Goal: Find specific page/section: Find specific page/section

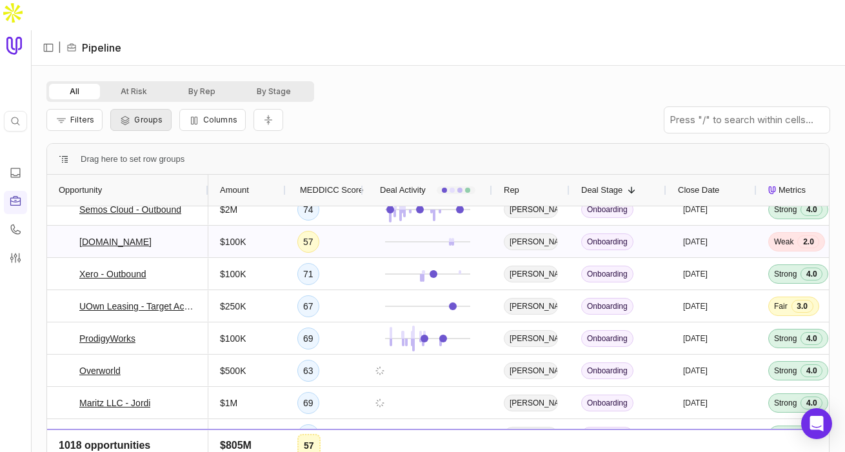
scroll to position [111, 0]
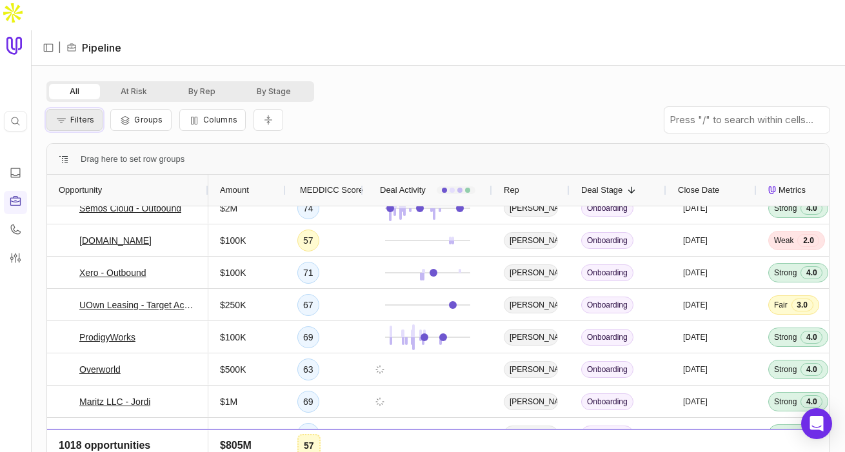
click at [91, 115] on span "Filters" at bounding box center [82, 120] width 24 height 10
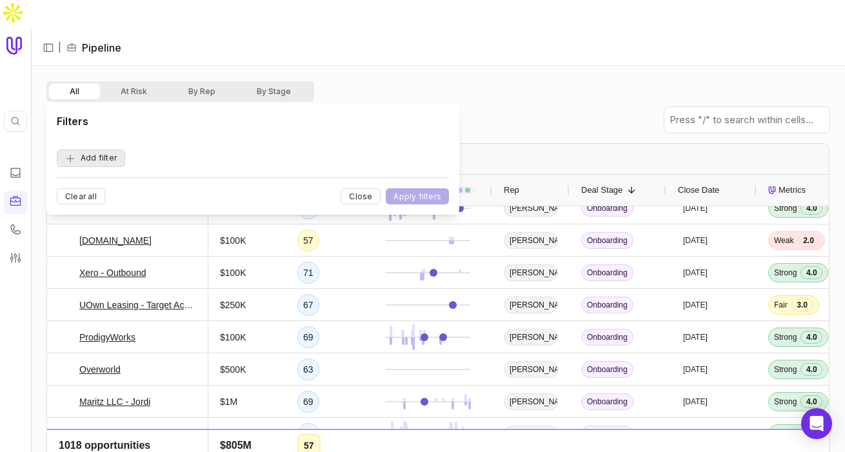
click at [101, 164] on button "Add filter" at bounding box center [91, 158] width 68 height 17
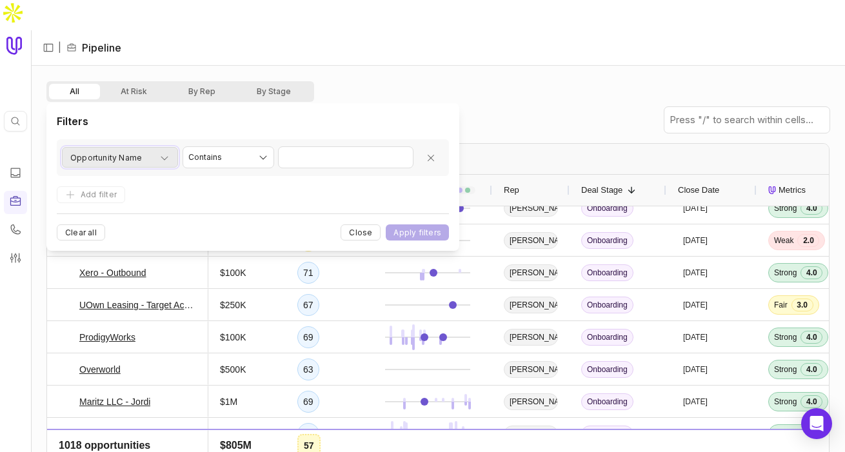
click at [143, 161] on div "Opportunity Name" at bounding box center [119, 157] width 99 height 15
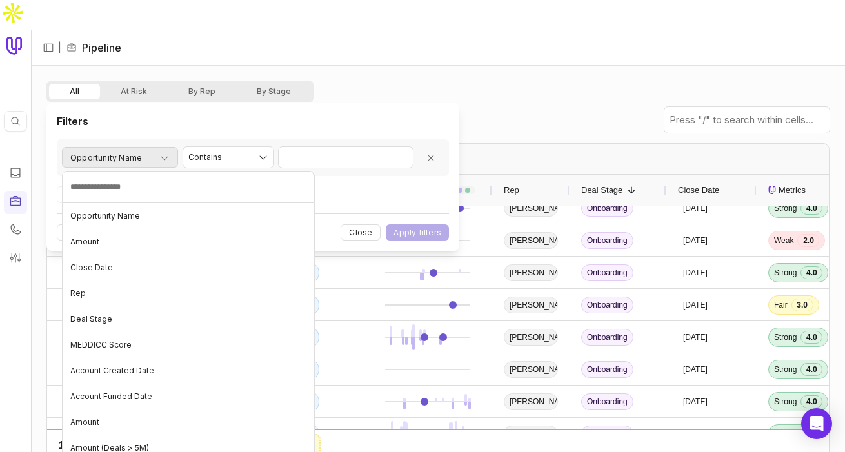
click at [143, 161] on html "Quick search... ⌘ K | Pipeline All At Risk By Rep By Stage Filters Groups Colum…" at bounding box center [422, 226] width 845 height 452
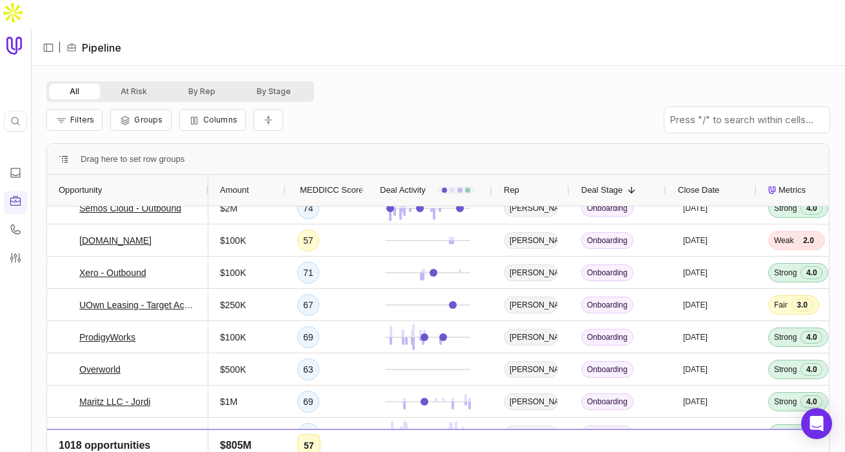
click at [198, 102] on div "Filters Groups Columns" at bounding box center [437, 120] width 783 height 36
click at [197, 84] on button "By Rep" at bounding box center [202, 91] width 68 height 15
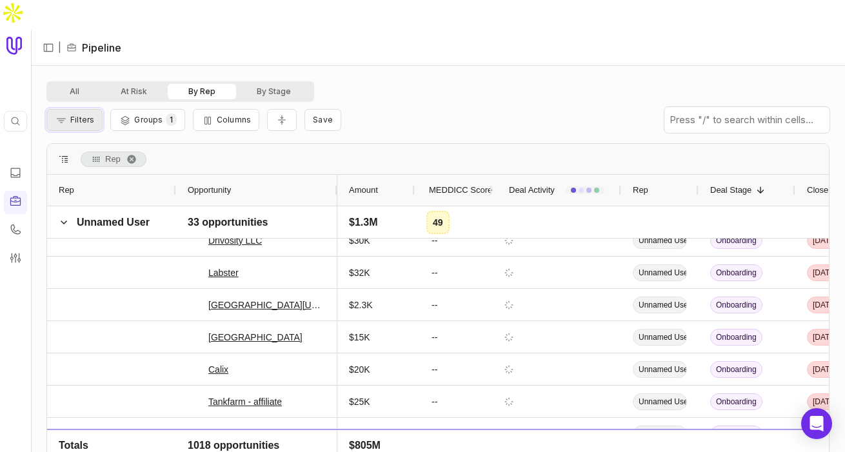
click at [73, 115] on span "Filters" at bounding box center [82, 120] width 24 height 10
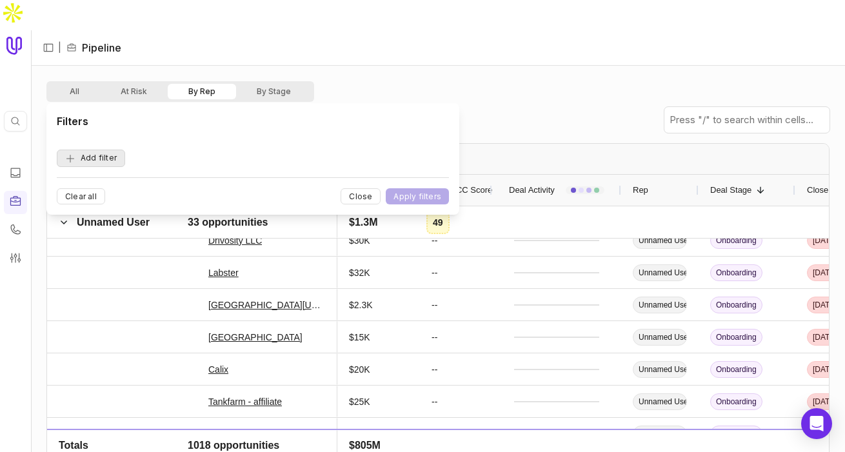
click at [108, 160] on button "Add filter" at bounding box center [91, 158] width 68 height 17
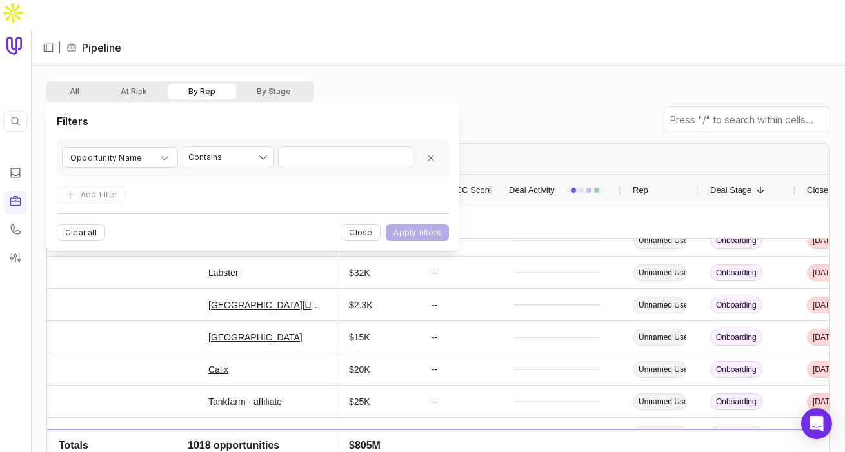
click at [206, 84] on button "By Rep" at bounding box center [202, 91] width 68 height 15
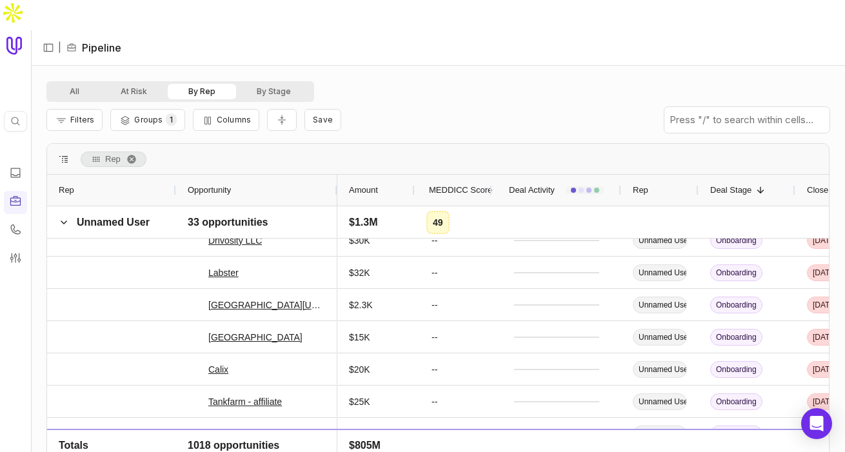
click at [206, 84] on button "By Rep" at bounding box center [202, 91] width 68 height 15
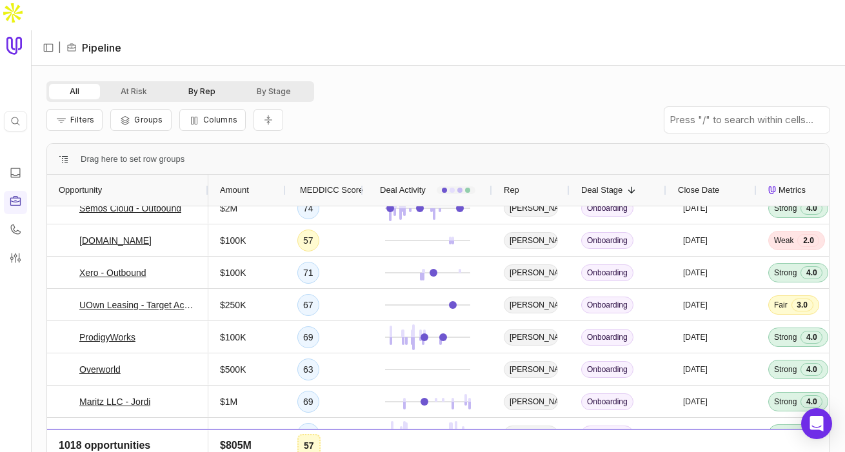
click at [211, 84] on button "By Rep" at bounding box center [202, 91] width 68 height 15
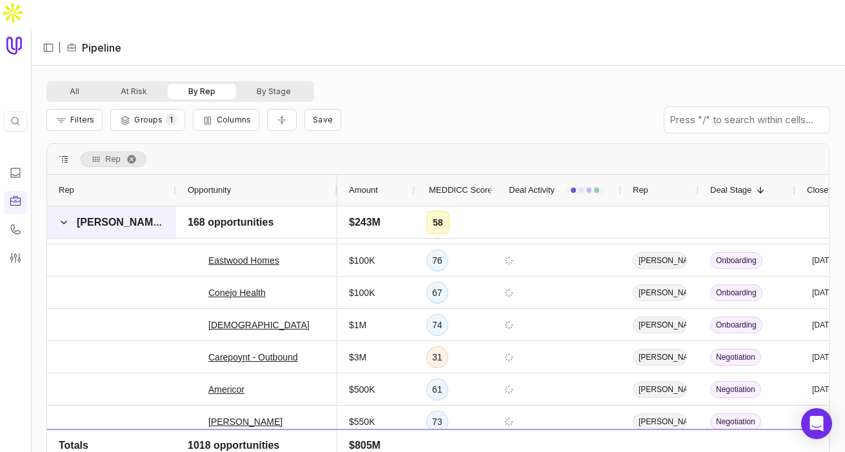
scroll to position [1419, 0]
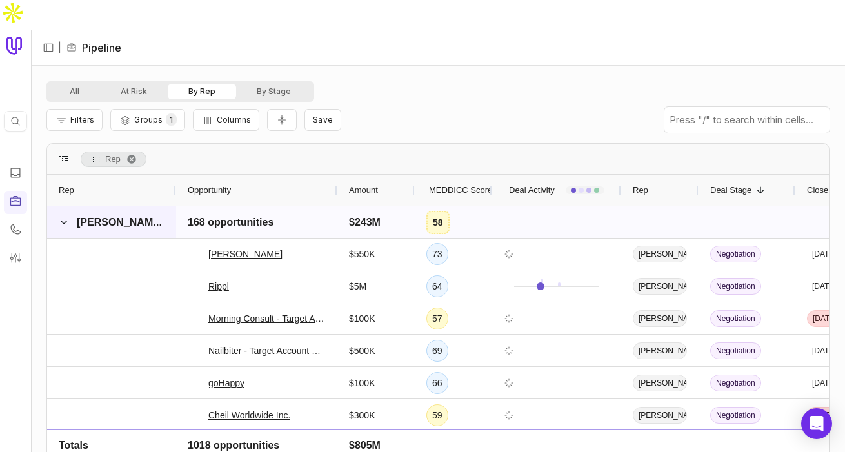
click at [86, 217] on span "[PERSON_NAME]" at bounding box center [120, 222] width 86 height 11
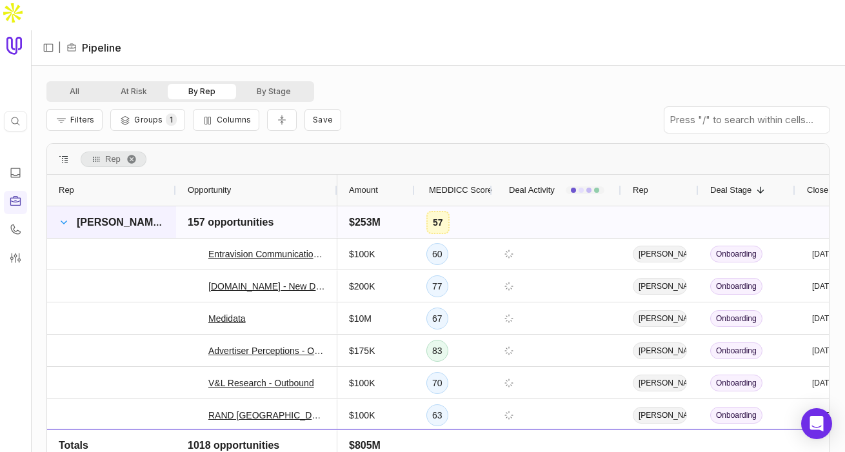
click at [67, 217] on span at bounding box center [64, 222] width 10 height 10
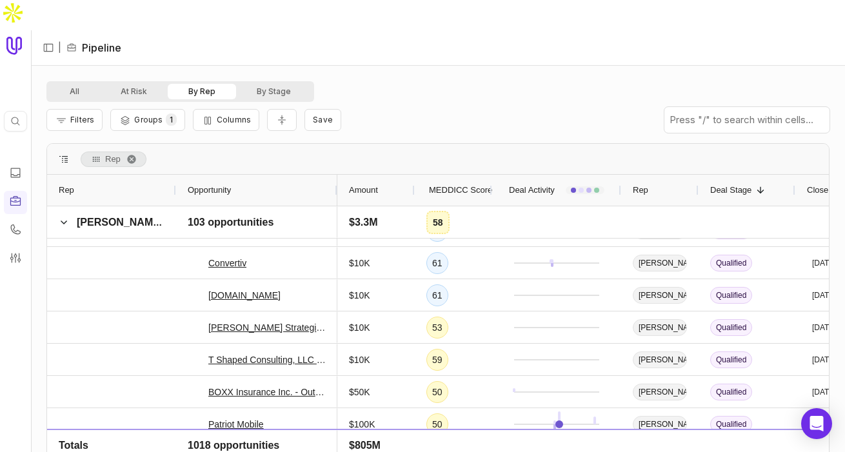
scroll to position [2497, 0]
